Goal: Navigation & Orientation: Find specific page/section

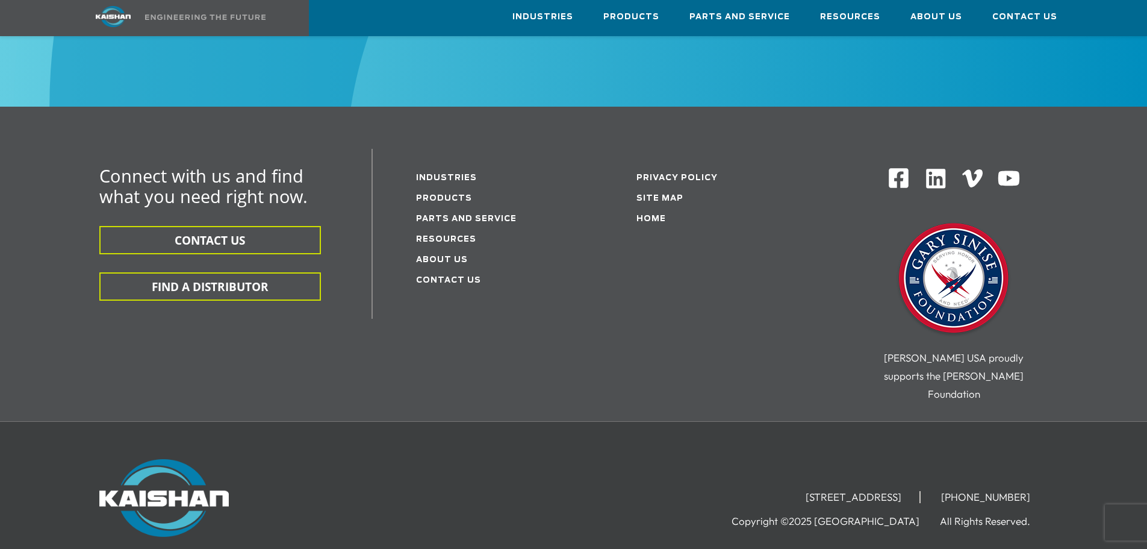
scroll to position [1347, 0]
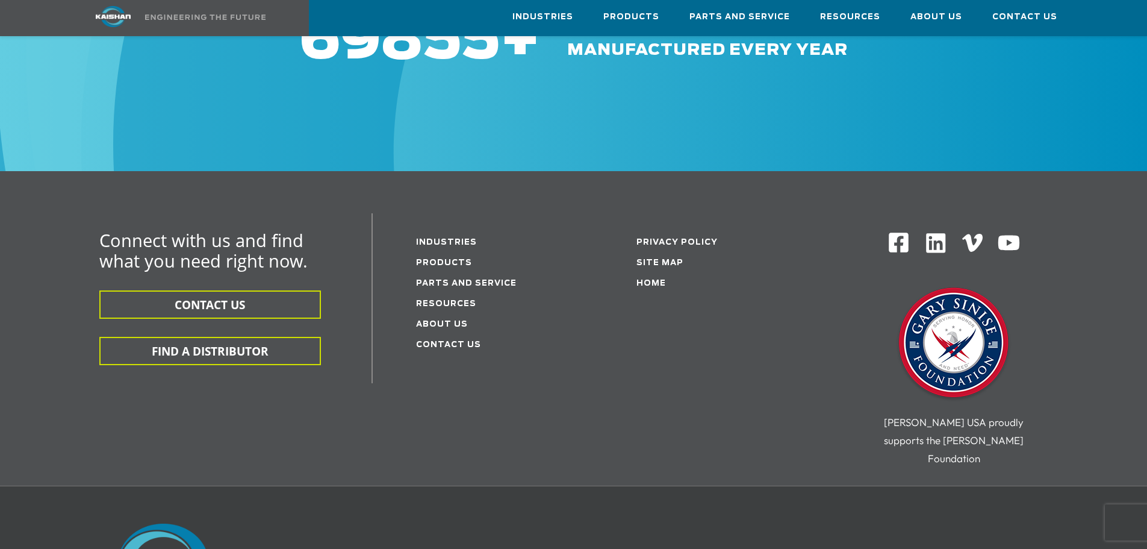
click at [447, 313] on li "About Us" at bounding box center [495, 323] width 158 height 20
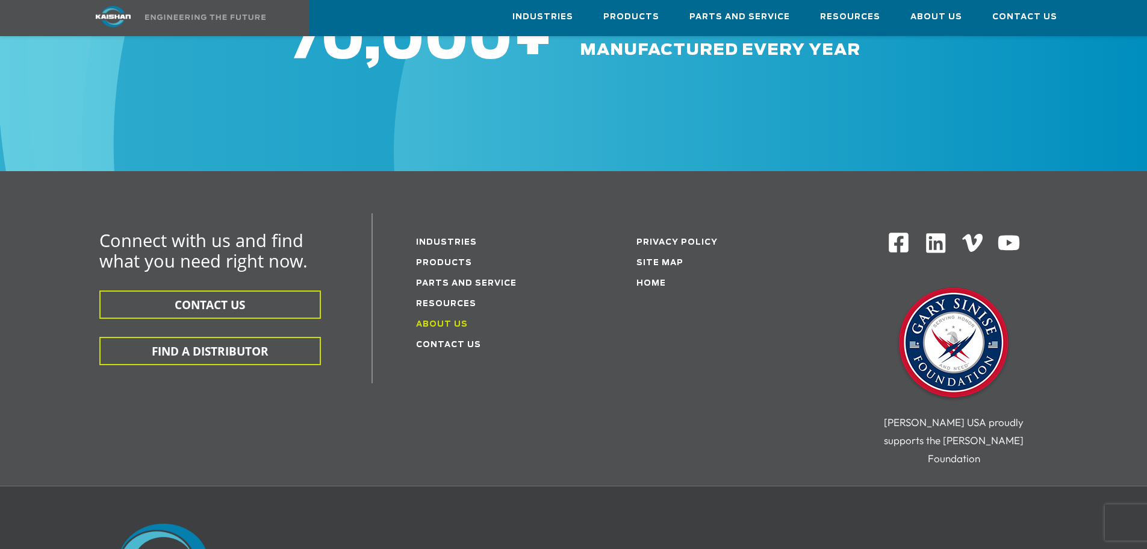
click at [444, 320] on link "About Us" at bounding box center [442, 324] width 52 height 8
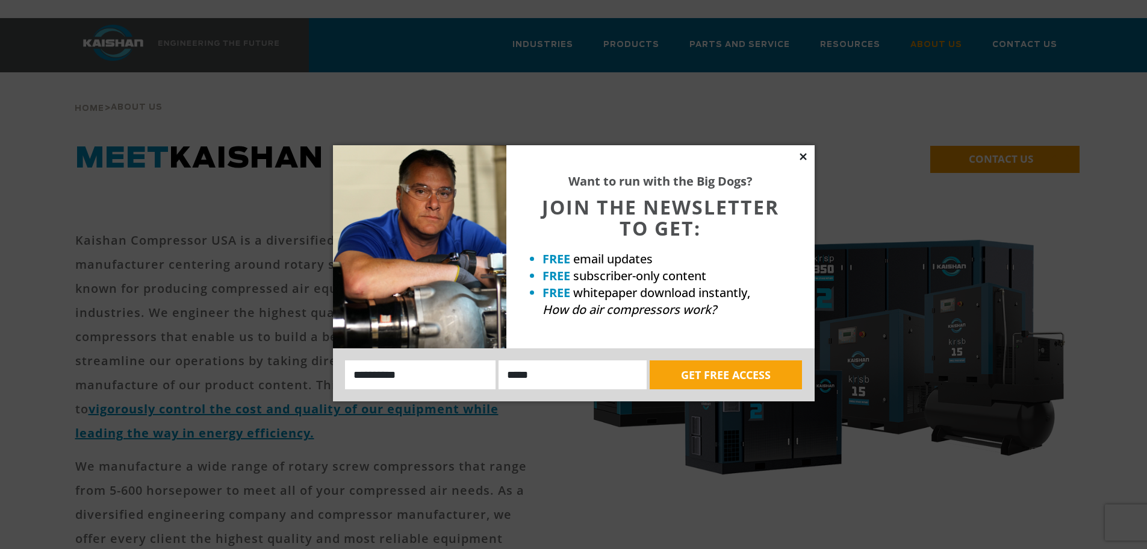
click at [800, 154] on icon at bounding box center [803, 156] width 7 height 7
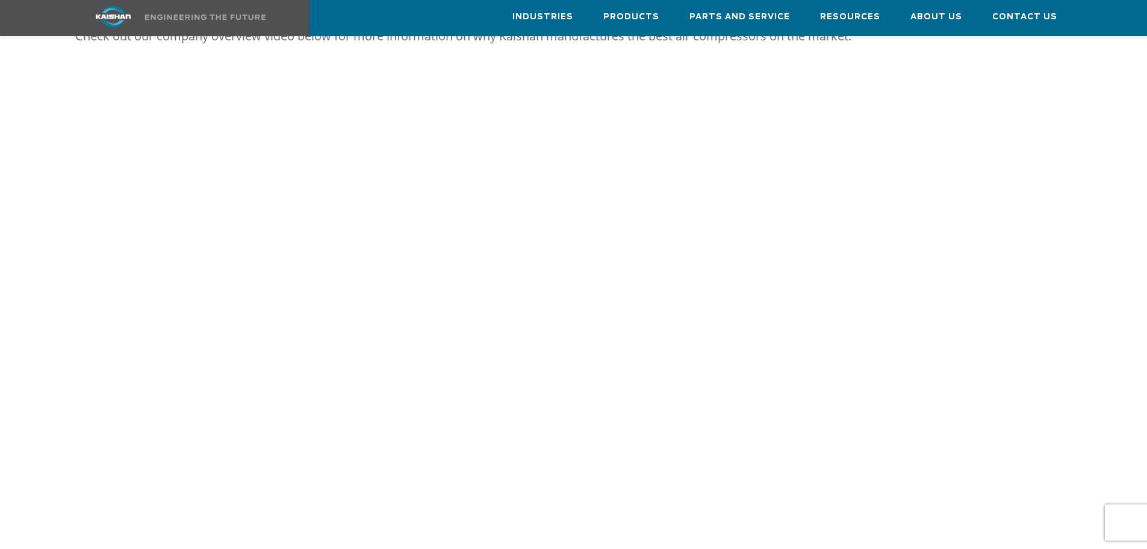
scroll to position [482, 0]
